Goal: Transaction & Acquisition: Purchase product/service

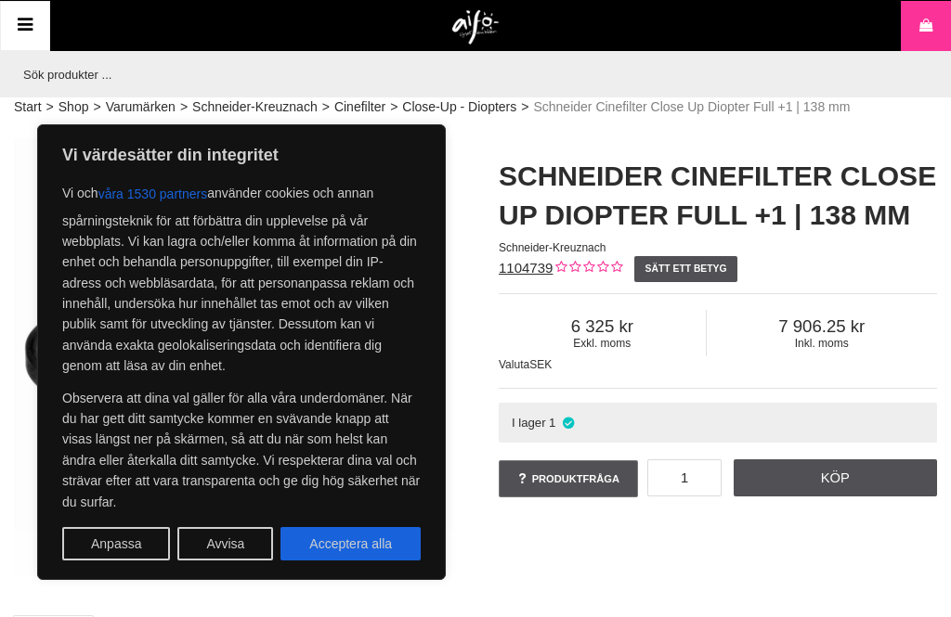
scroll to position [4, 0]
